Goal: Find specific page/section

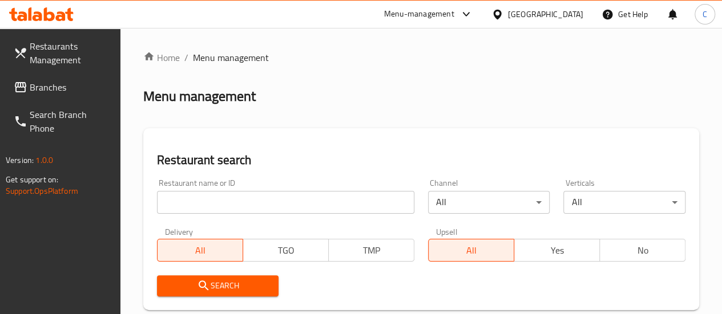
click at [238, 203] on input "search" at bounding box center [285, 202] width 257 height 23
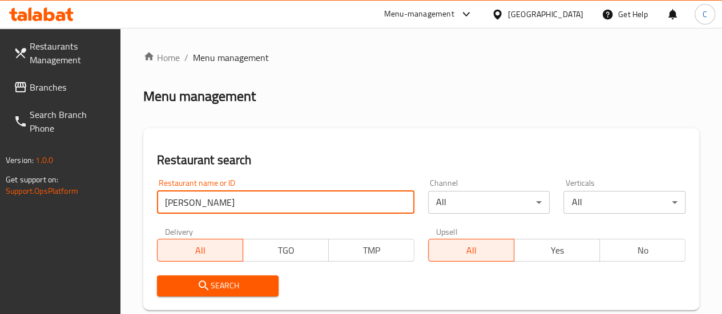
type input "habib beirut"
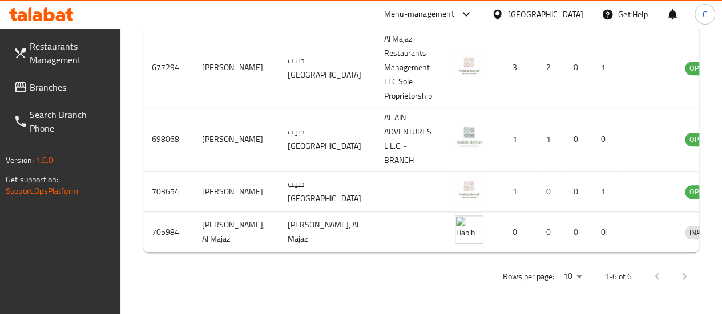
scroll to position [0, 11]
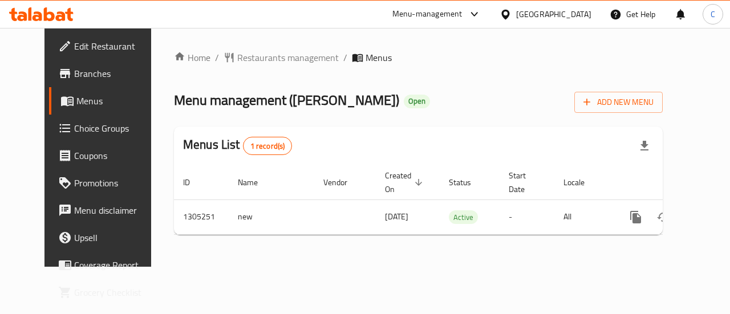
click at [74, 75] on span "Branches" at bounding box center [115, 74] width 83 height 14
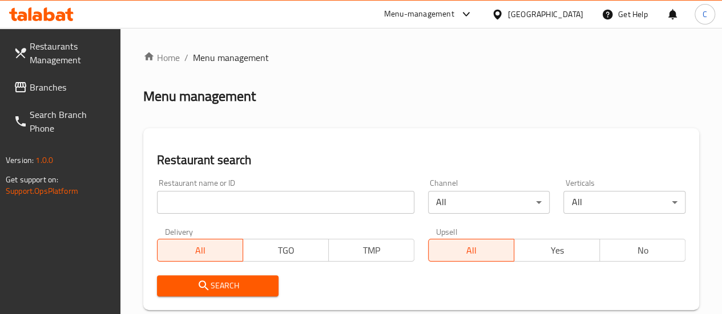
click at [238, 192] on input "search" at bounding box center [285, 202] width 257 height 23
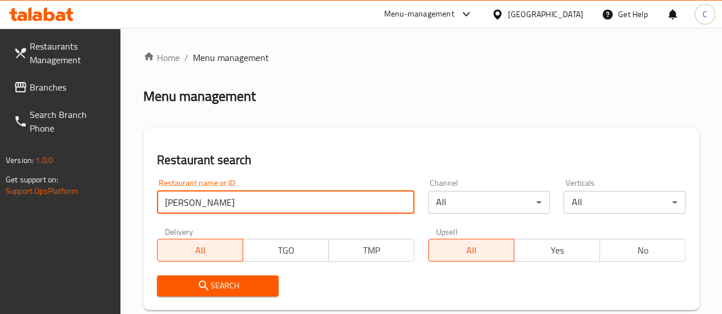
type input "[PERSON_NAME]"
click button "Search" at bounding box center [218, 286] width 122 height 21
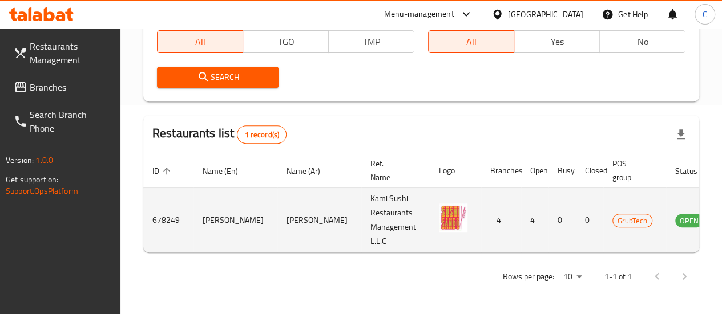
scroll to position [0, 10]
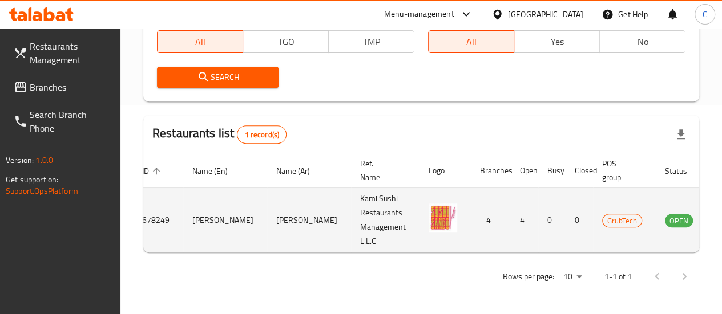
click at [721, 216] on icon "enhanced table" at bounding box center [731, 221] width 13 height 10
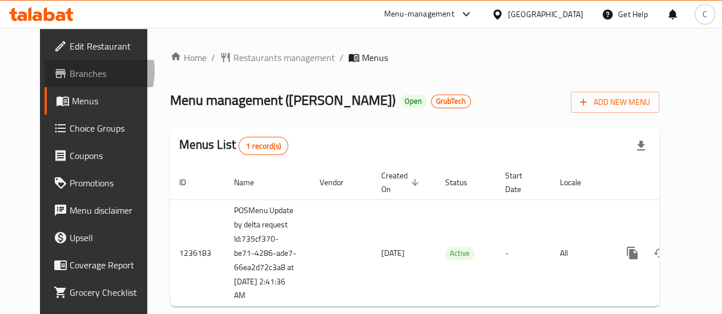
click at [70, 71] on span "Branches" at bounding box center [111, 74] width 82 height 14
